Goal: Information Seeking & Learning: Learn about a topic

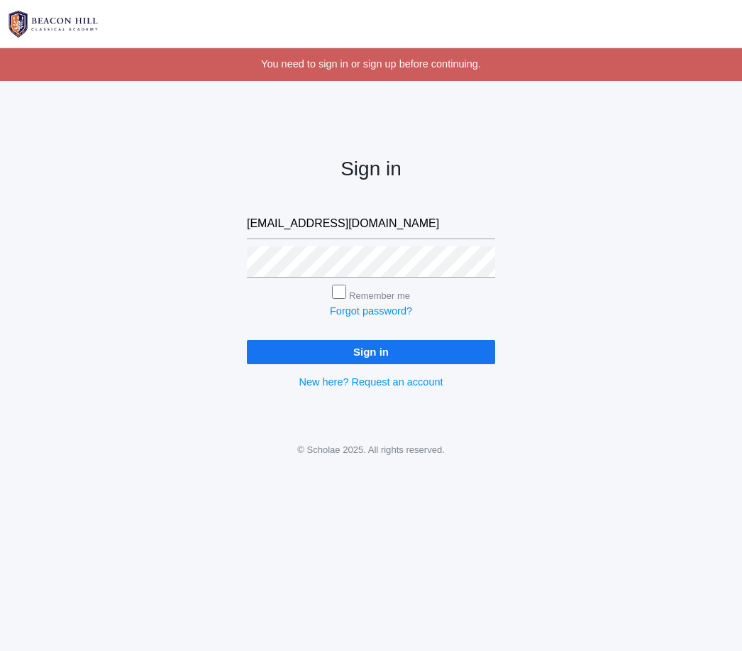
type input "[EMAIL_ADDRESS][DOMAIN_NAME]"
click at [384, 345] on input "Sign in" at bounding box center [371, 351] width 248 height 23
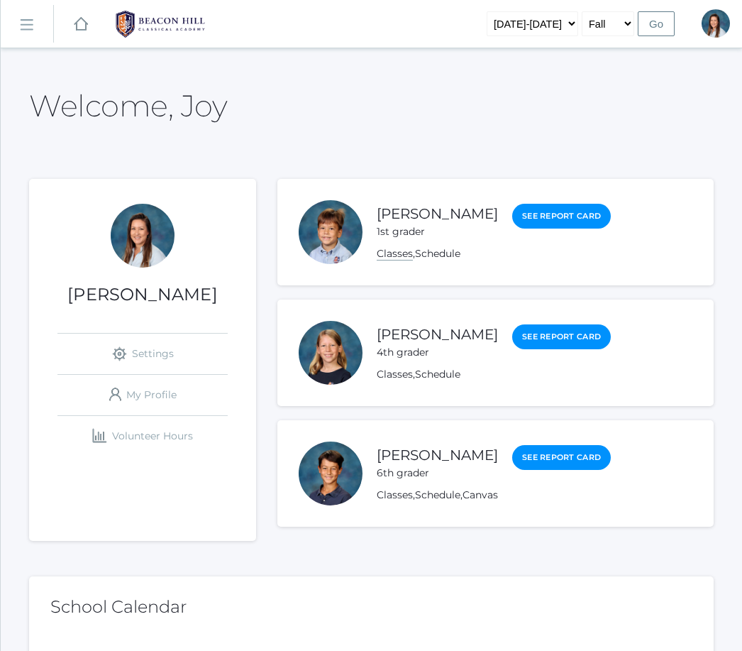
click at [386, 258] on link "Classes" at bounding box center [395, 253] width 36 height 13
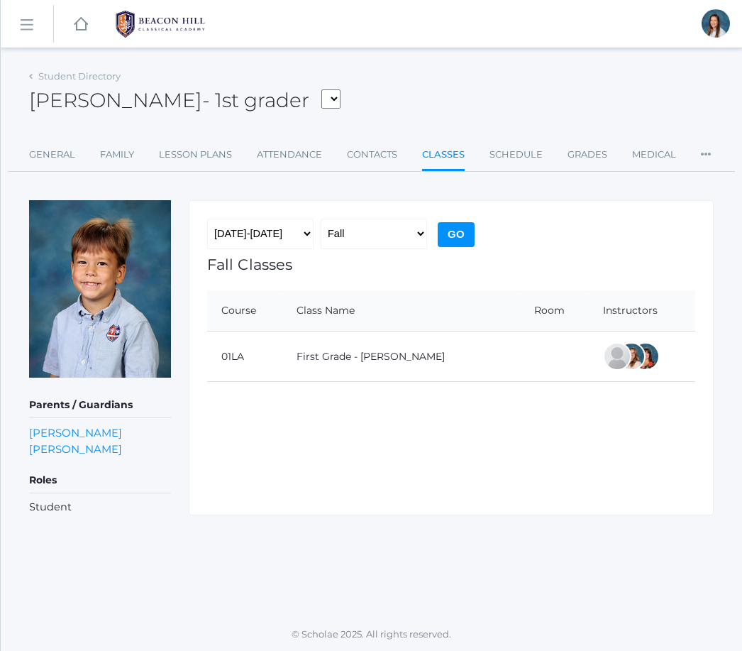
click at [207, 132] on div "Student Directory [PERSON_NAME] - 1st grader [PERSON_NAME], [PERSON_NAME], [PER…" at bounding box center [371, 119] width 685 height 106
click at [192, 151] on link "Lesson Plans" at bounding box center [195, 155] width 73 height 28
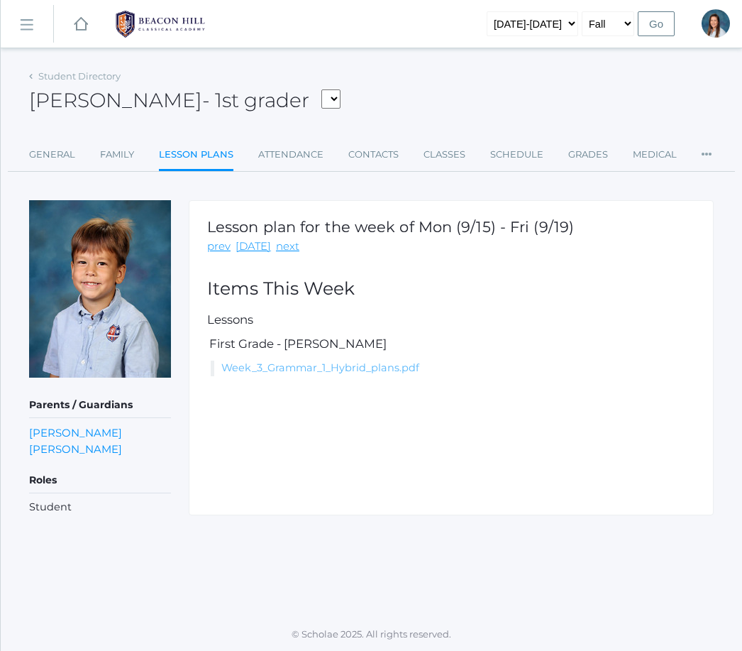
click at [273, 362] on link "Week_3_Grammar_1_Hybrid_plans.pdf" at bounding box center [320, 367] width 198 height 13
click at [34, 51] on div "icons/ui/navigation/hamburger Created with Sketch. icons/ui/navigation/home Cre…" at bounding box center [371, 325] width 742 height 651
click at [229, 249] on link "prev" at bounding box center [218, 246] width 23 height 16
click at [374, 368] on link "Week_2_Grammar_1_Hybrid_plans_pdf..pdf" at bounding box center [333, 367] width 224 height 13
click at [348, 373] on link "Week_2_Grammar_1_Hybrid_plans_pdf..pdf" at bounding box center [333, 367] width 224 height 13
